Goal: Task Accomplishment & Management: Use online tool/utility

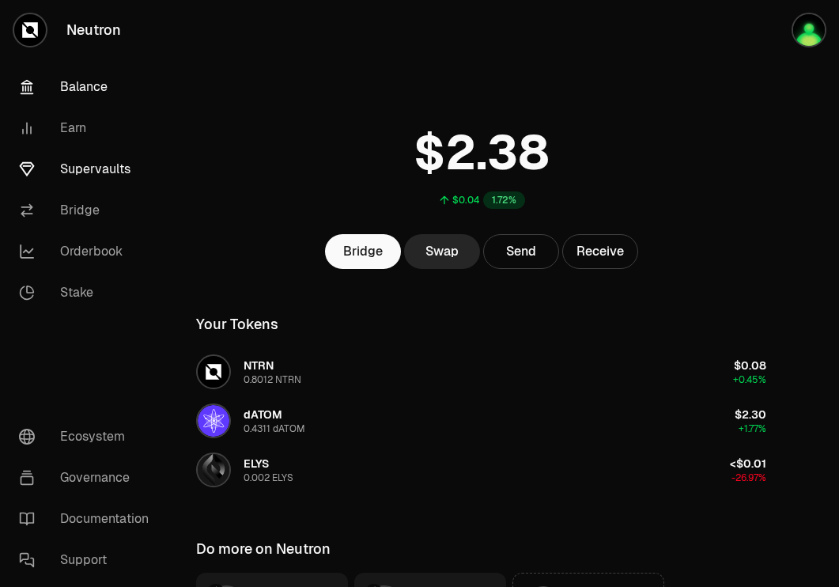
scroll to position [176, 0]
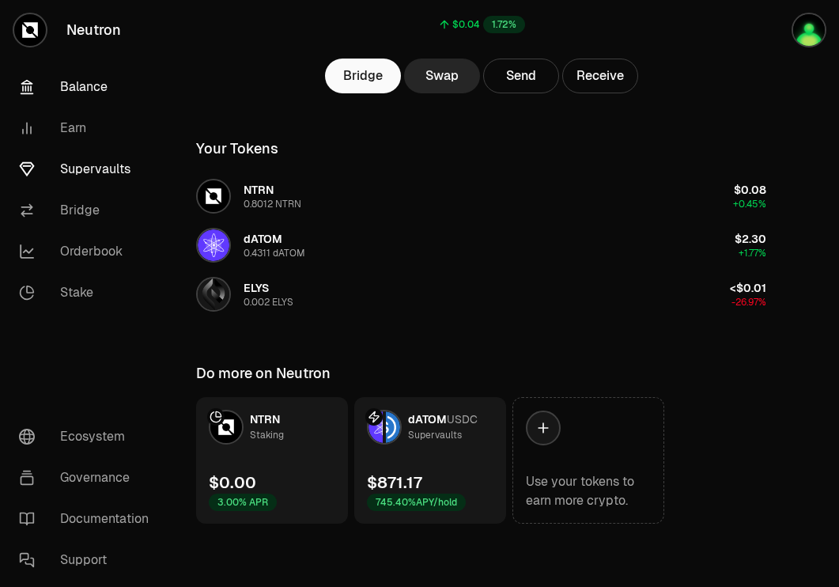
click at [89, 176] on link "Supervaults" at bounding box center [88, 169] width 165 height 41
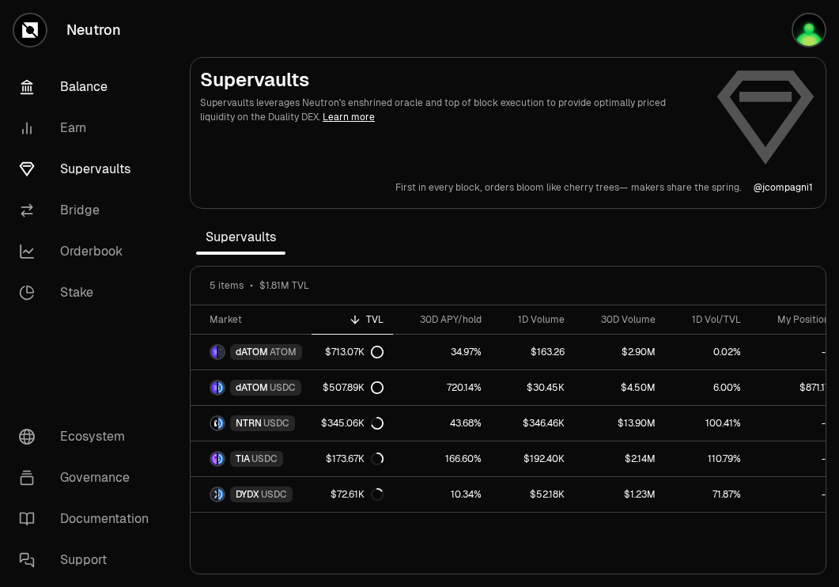
click at [80, 83] on link "Balance" at bounding box center [88, 86] width 165 height 41
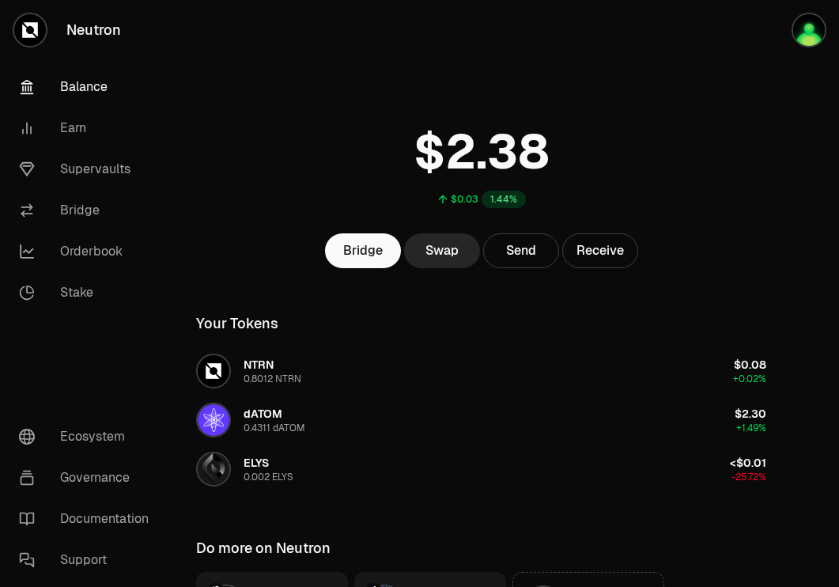
scroll to position [176, 0]
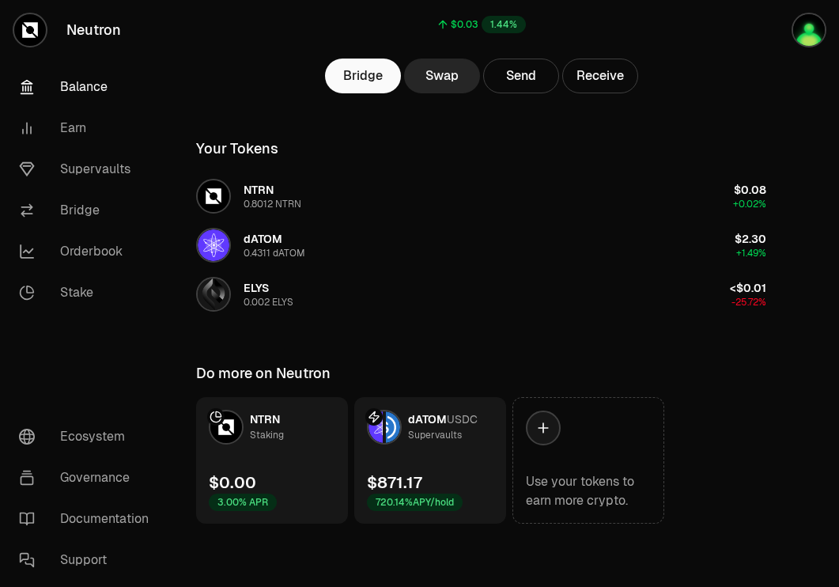
click at [440, 451] on link "dATOM USDC Supervaults $871.17 720.14% APY/hold" at bounding box center [430, 460] width 152 height 127
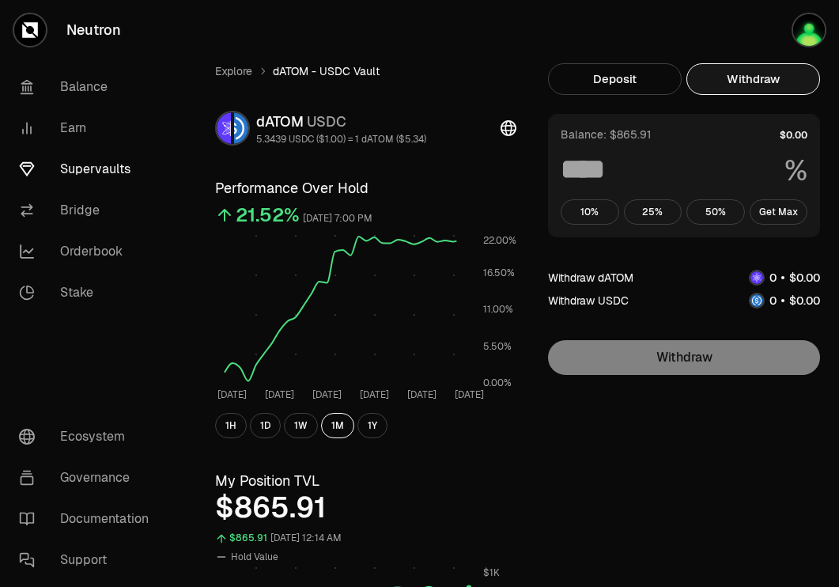
click at [789, 81] on button "Withdraw" at bounding box center [754, 79] width 134 height 32
click at [778, 220] on button "Get Max" at bounding box center [779, 211] width 59 height 25
type input "***"
